Goal: Navigation & Orientation: Go to known website

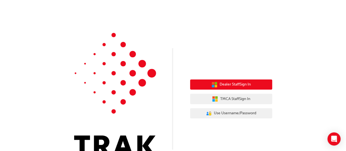
click at [257, 85] on button "Dealer Staff Sign In" at bounding box center [231, 84] width 82 height 10
